Goal: Information Seeking & Learning: Find specific fact

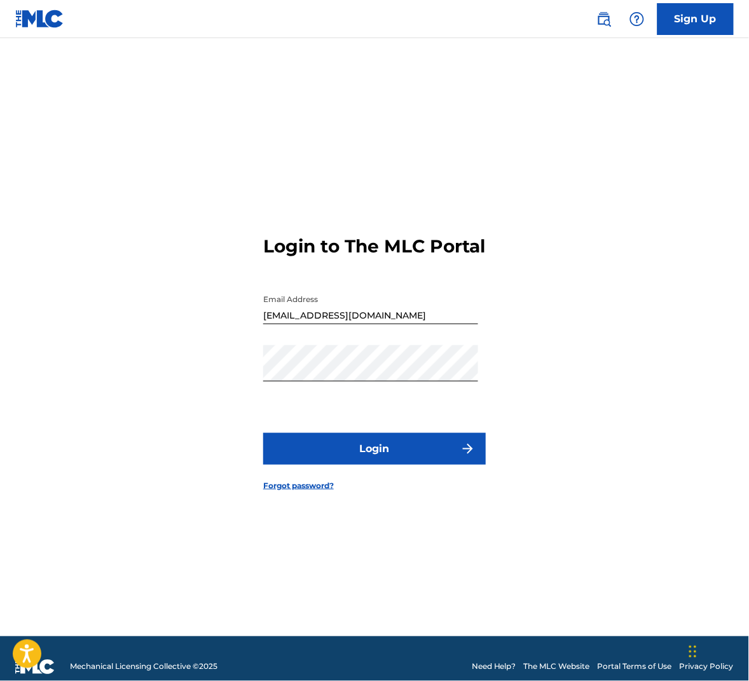
click at [345, 465] on button "Login" at bounding box center [374, 449] width 222 height 32
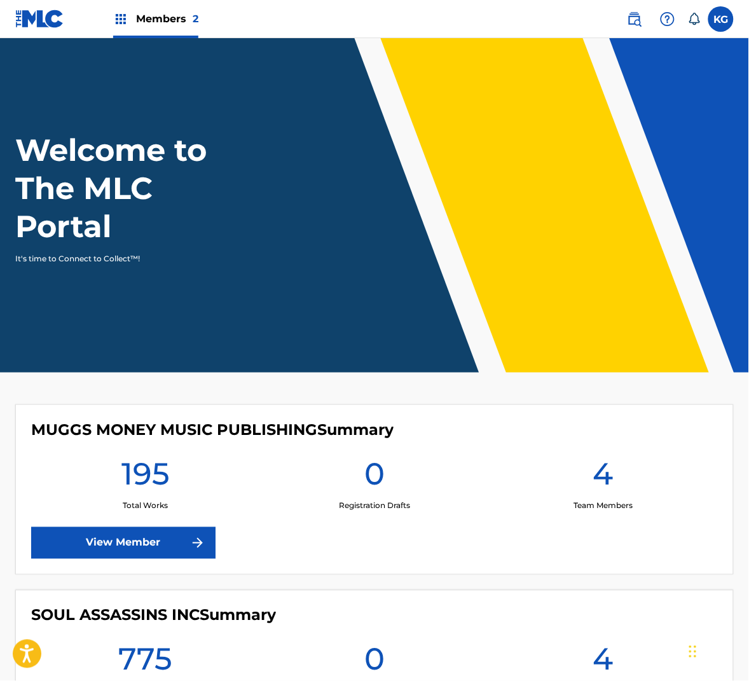
click at [639, 29] on link at bounding box center [634, 18] width 25 height 25
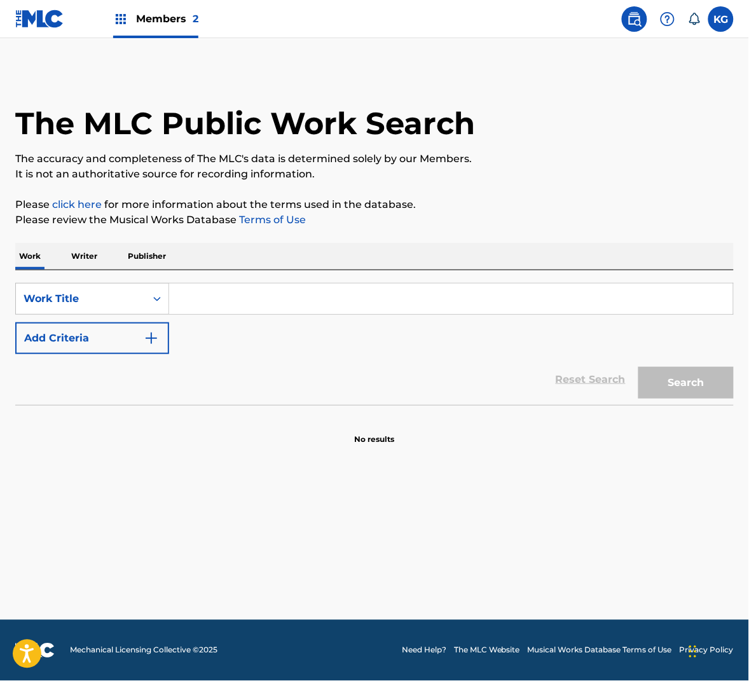
click at [222, 286] on input "Search Form" at bounding box center [451, 298] width 564 height 31
paste input "LOVE CATASTROPHE"
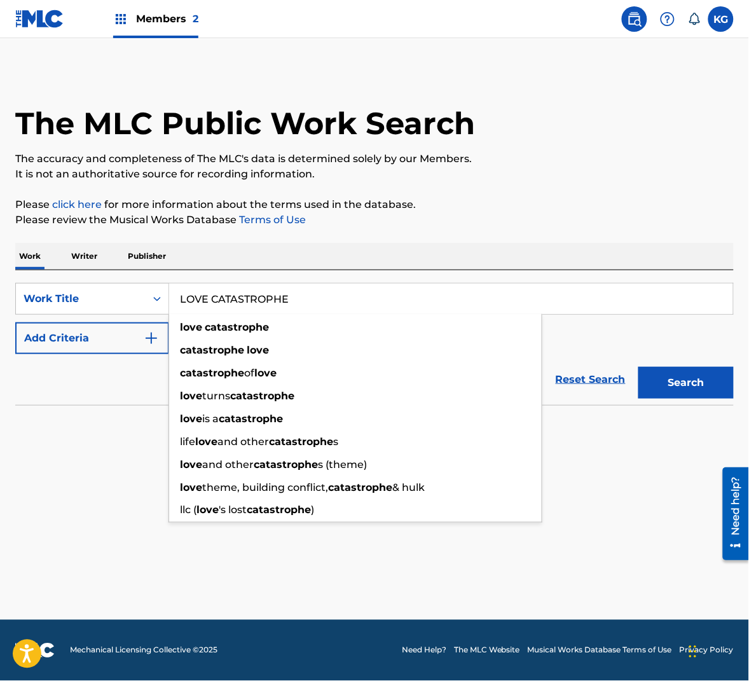
type input "LOVE CATASTROPHE"
click at [684, 390] on button "Search" at bounding box center [685, 383] width 95 height 32
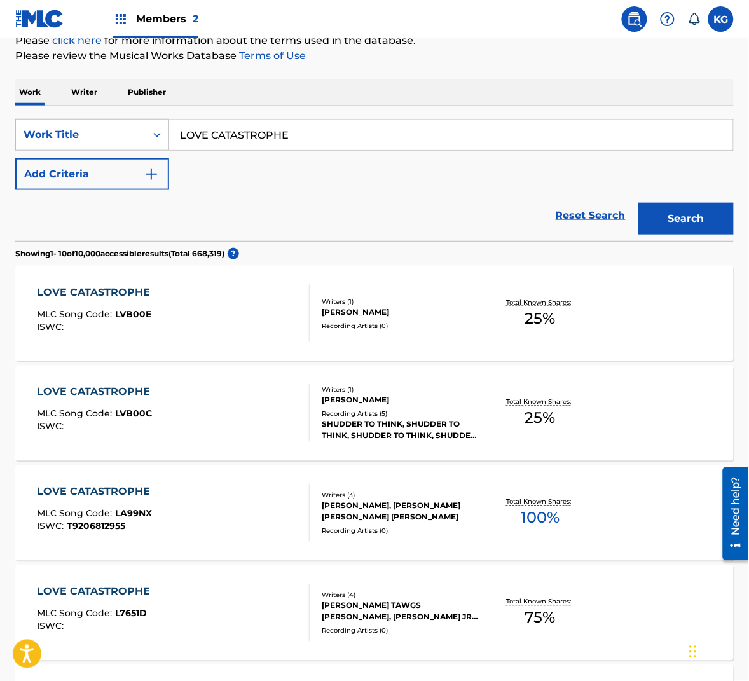
scroll to position [165, 0]
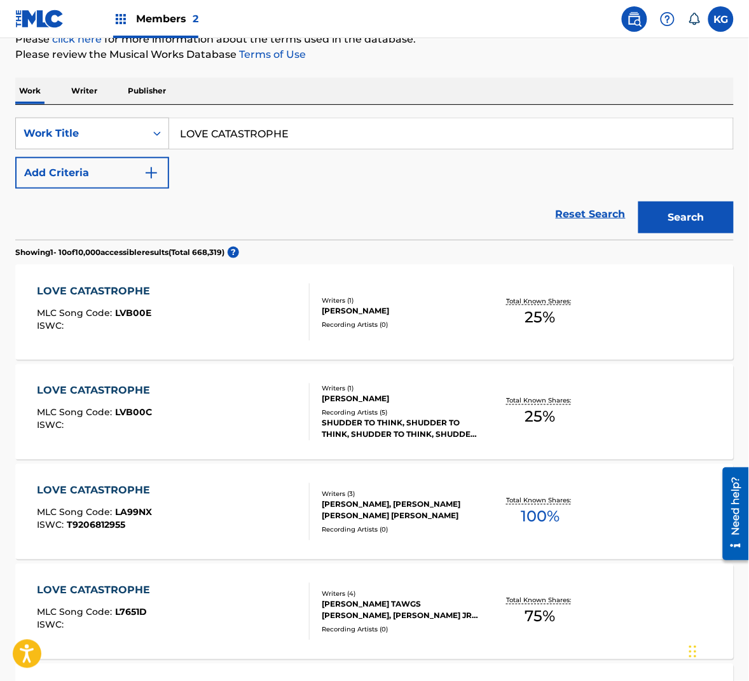
click at [128, 169] on button "Add Criteria" at bounding box center [92, 173] width 154 height 32
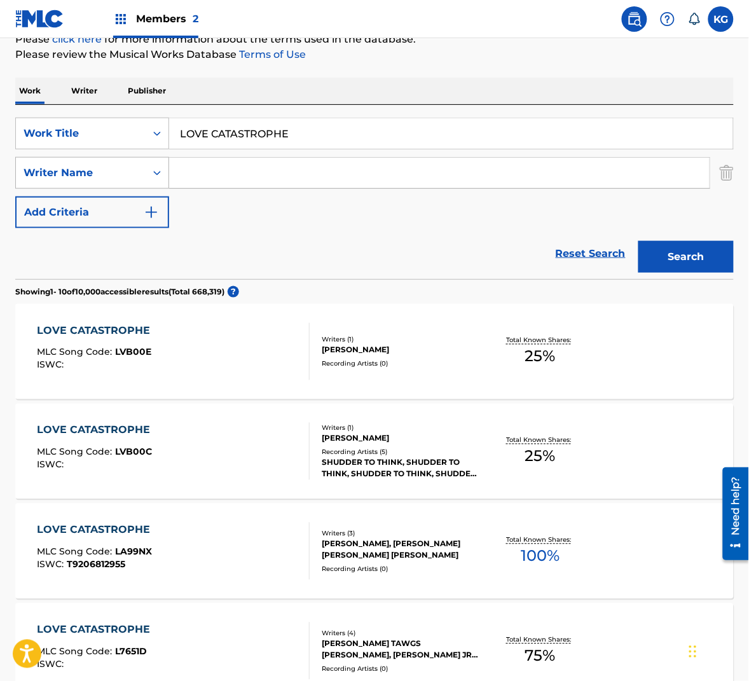
click at [114, 177] on div "Writer Name" at bounding box center [81, 172] width 114 height 15
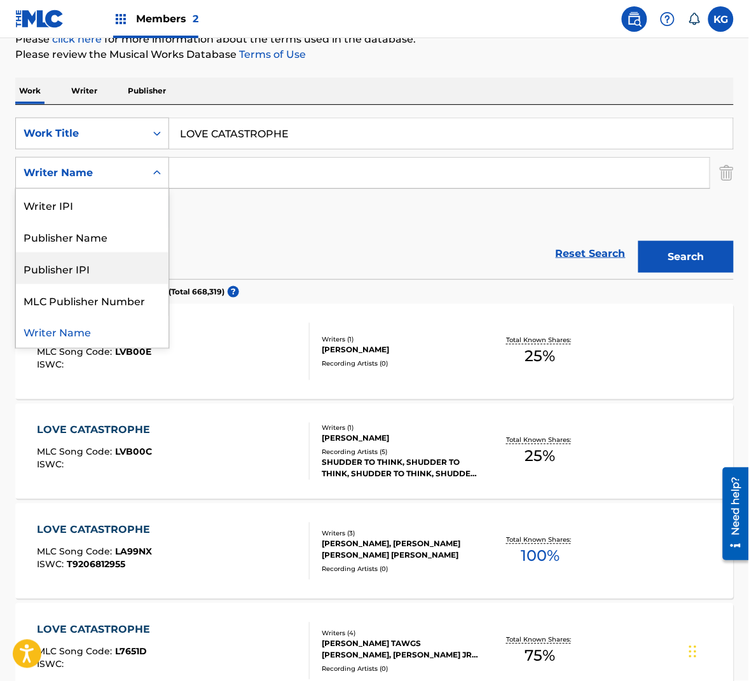
click at [214, 178] on input "Search Form" at bounding box center [439, 173] width 540 height 31
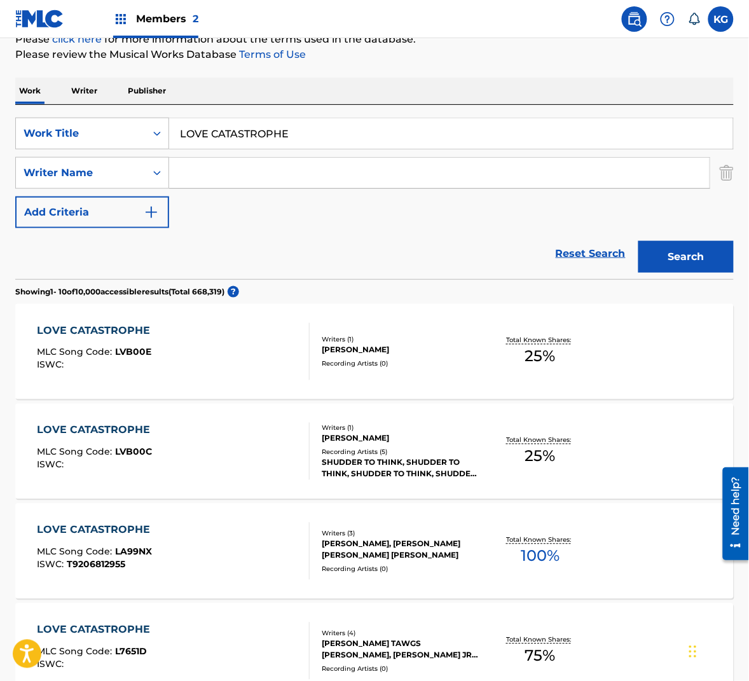
paste input "Wedren"
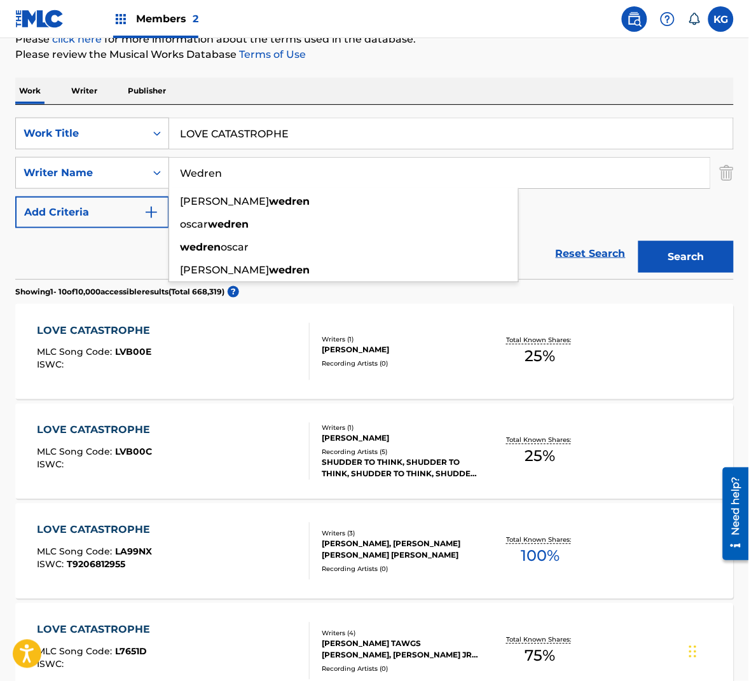
type input "Wedren"
click at [724, 266] on button "Search" at bounding box center [685, 257] width 95 height 32
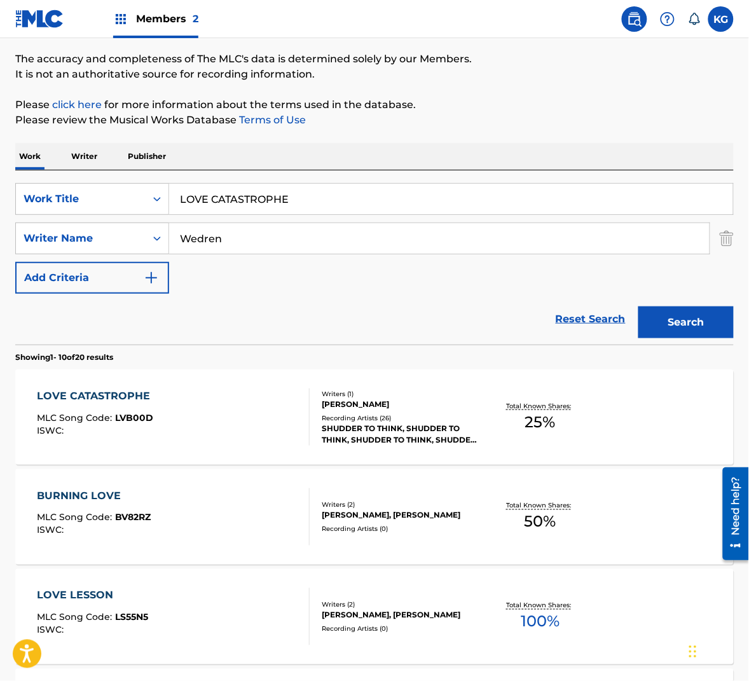
scroll to position [105, 0]
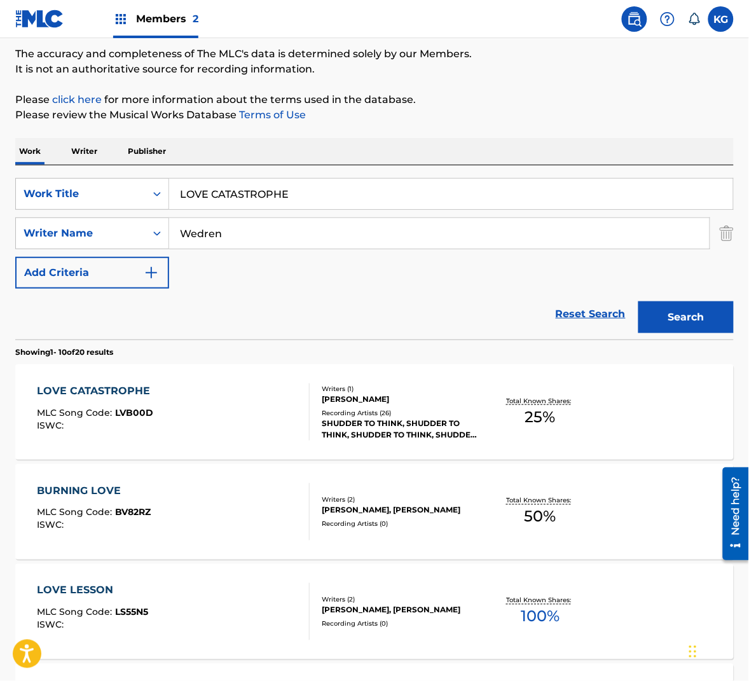
click at [248, 424] on div "LOVE CATASTROPHE MLC Song Code : LVB00D ISWC :" at bounding box center [173, 411] width 273 height 57
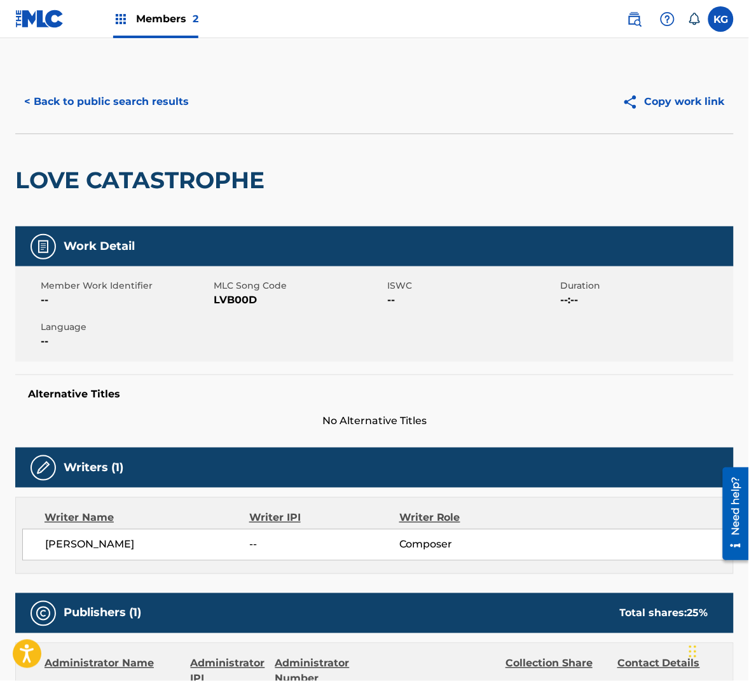
click at [241, 302] on span "LVB00D" at bounding box center [299, 299] width 170 height 15
copy span "LVB00D"
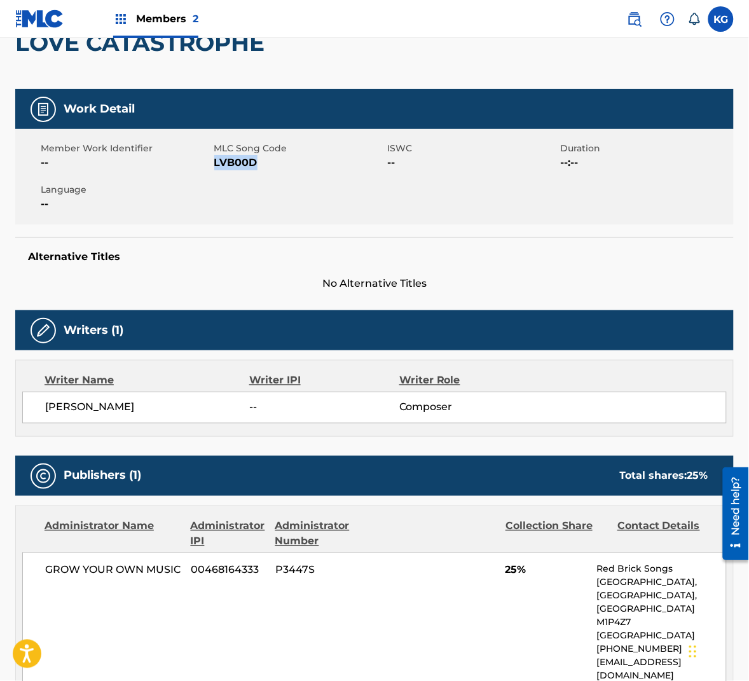
scroll to position [305, 0]
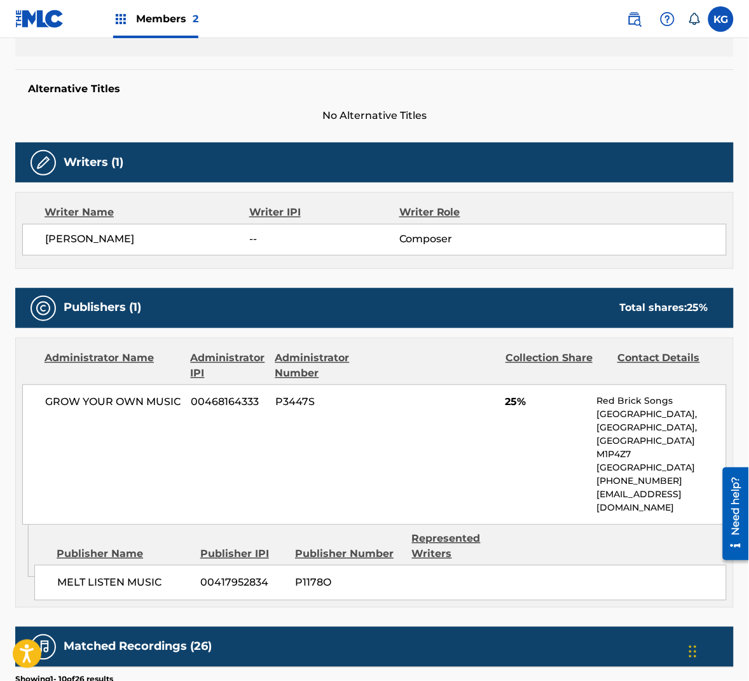
scroll to position [105, 0]
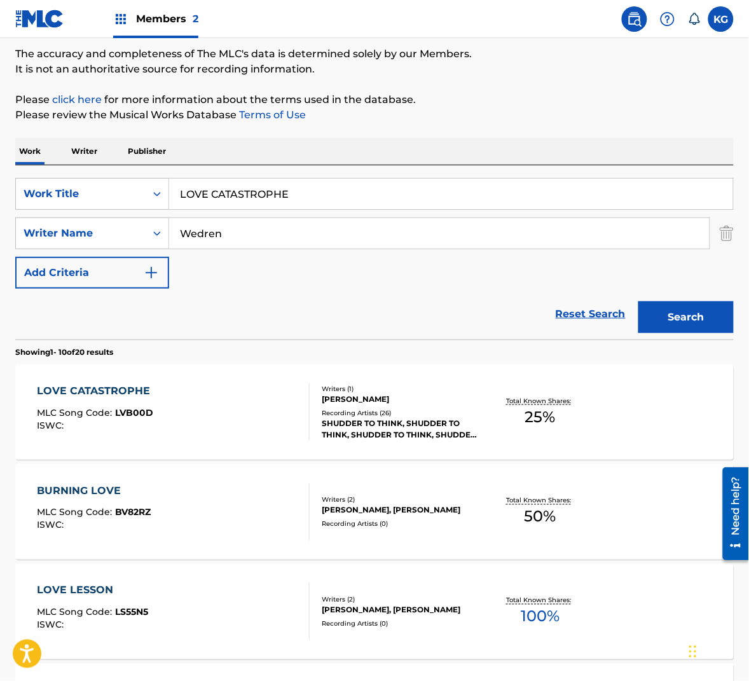
click at [224, 233] on input "Wedren" at bounding box center [439, 233] width 540 height 31
paste input "Hill"
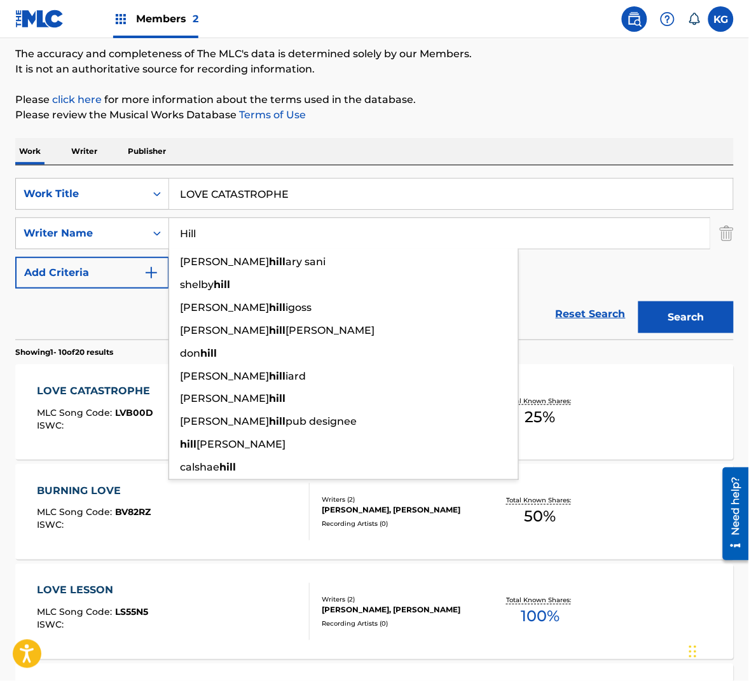
type input "Hill"
click at [678, 315] on button "Search" at bounding box center [685, 317] width 95 height 32
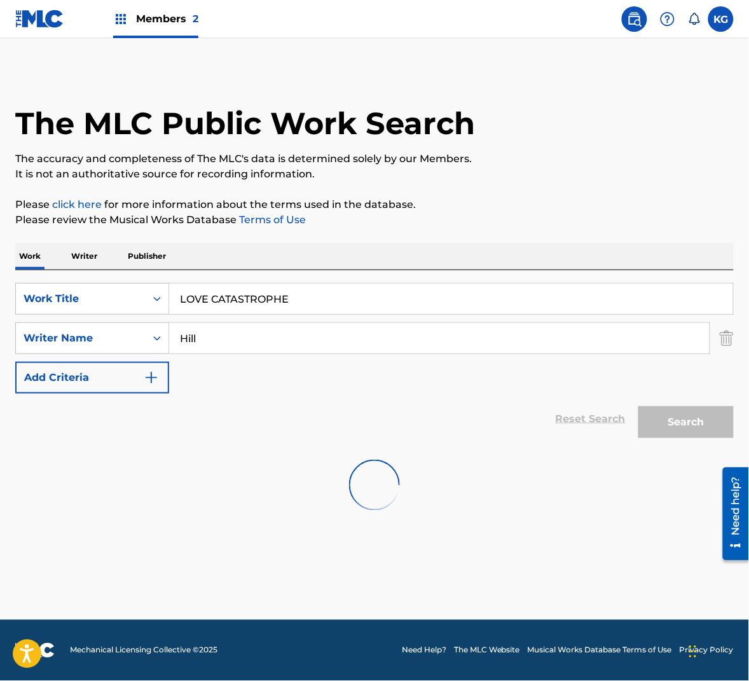
scroll to position [0, 0]
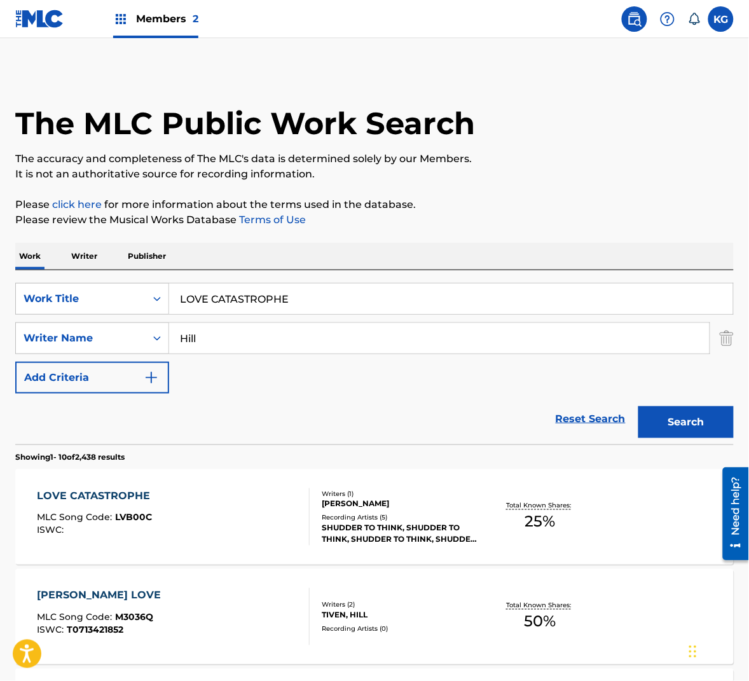
click at [219, 508] on div "LOVE CATASTROPHE MLC Song Code : LVB00C ISWC :" at bounding box center [173, 516] width 273 height 57
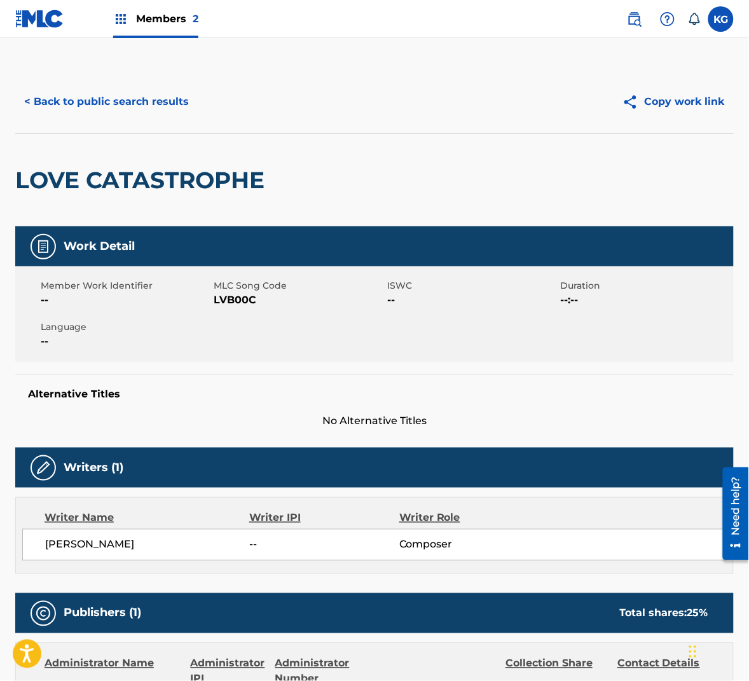
click at [250, 303] on span "LVB00C" at bounding box center [299, 299] width 170 height 15
copy span "LVB00C"
